Goal: Task Accomplishment & Management: Use online tool/utility

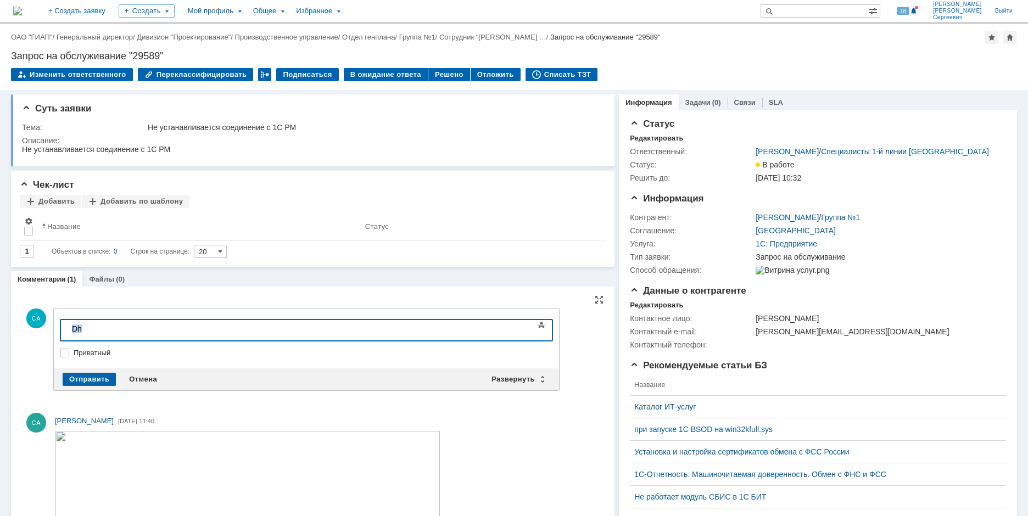
drag, startPoint x: 122, startPoint y: 327, endPoint x: 39, endPoint y: 334, distance: 83.3
click at [68, 334] on html "Dh" at bounding box center [150, 329] width 165 height 19
click at [121, 328] on div "Создан ярлык на 1С PM" at bounding box center [150, 329] width 156 height 9
click at [190, 329] on div "Создан ярлык на 1С PM" at bounding box center [150, 329] width 156 height 9
click at [91, 377] on div "Отправить" at bounding box center [89, 379] width 53 height 13
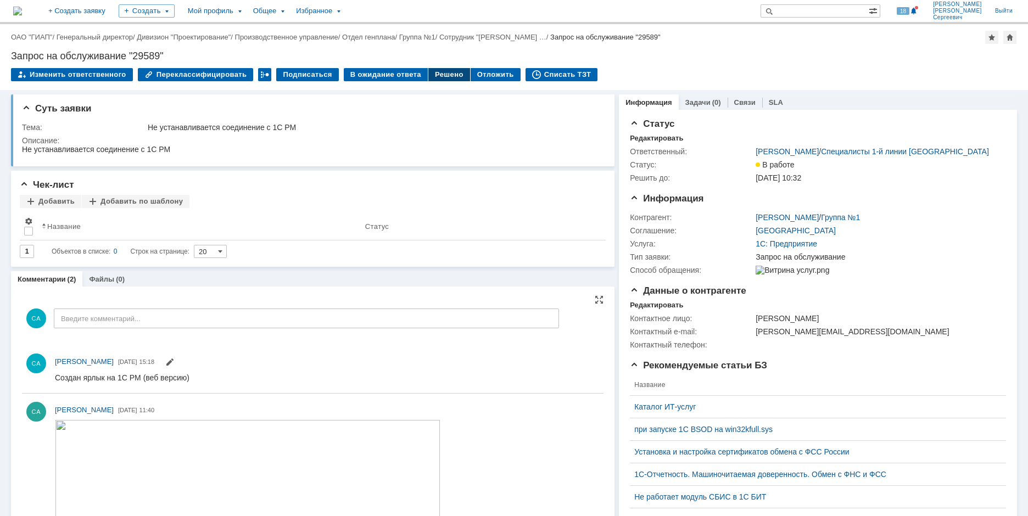
click at [436, 77] on div "Решено" at bounding box center [449, 74] width 42 height 13
